Goal: Task Accomplishment & Management: Manage account settings

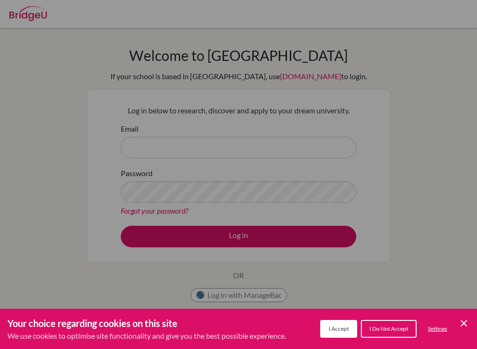
click at [341, 326] on span "I Accept" at bounding box center [339, 328] width 20 height 7
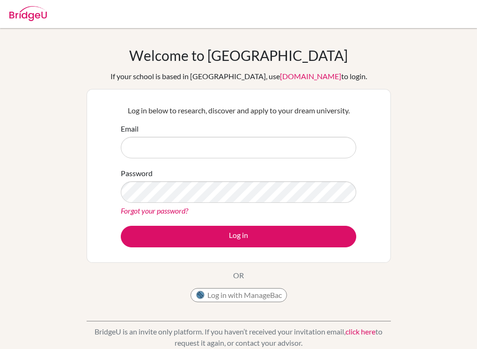
click at [246, 159] on form "Email Password Forgot your password? Log in" at bounding box center [239, 185] width 236 height 124
click at [246, 149] on input "Email" at bounding box center [239, 148] width 236 height 22
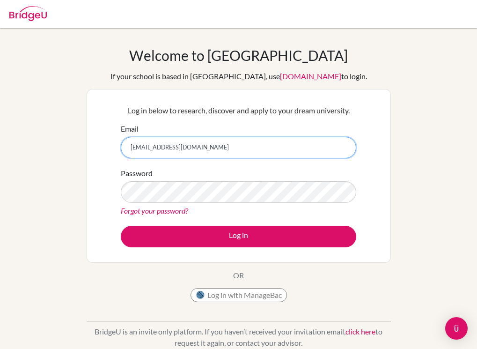
type input "[EMAIL_ADDRESS][DOMAIN_NAME]"
click at [121, 226] on button "Log in" at bounding box center [239, 237] width 236 height 22
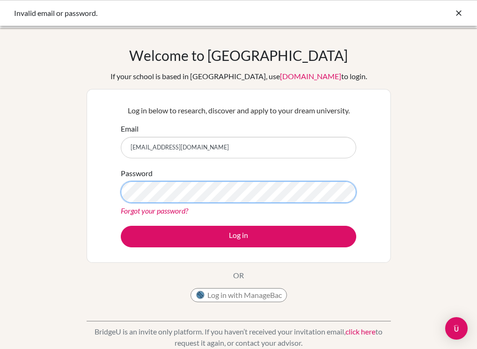
click at [121, 226] on button "Log in" at bounding box center [239, 237] width 236 height 22
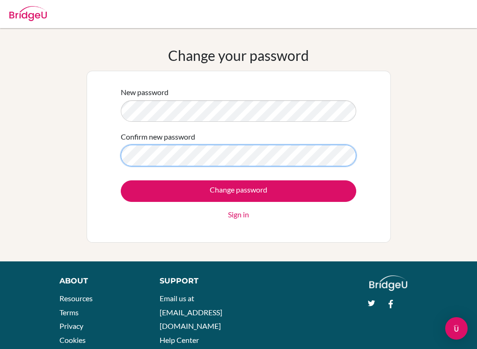
click at [121, 180] on input "Change password" at bounding box center [239, 191] width 236 height 22
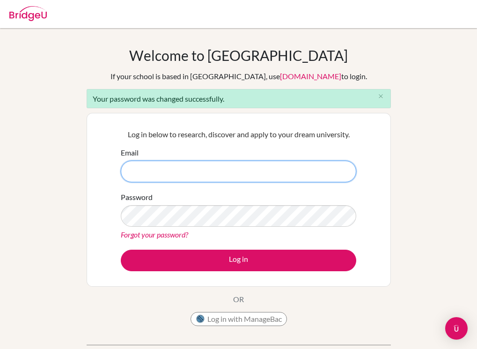
click at [176, 176] on input "Email" at bounding box center [239, 172] width 236 height 22
type input "[EMAIL_ADDRESS][DOMAIN_NAME]"
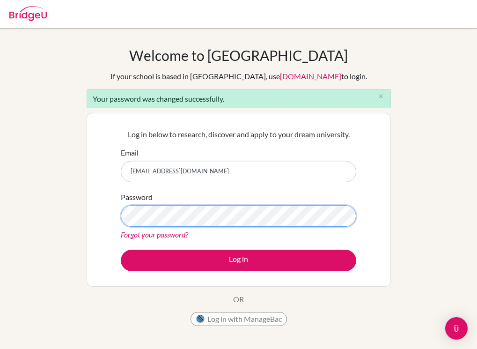
click at [121, 250] on button "Log in" at bounding box center [239, 261] width 236 height 22
